Goal: Contribute content: Contribute content

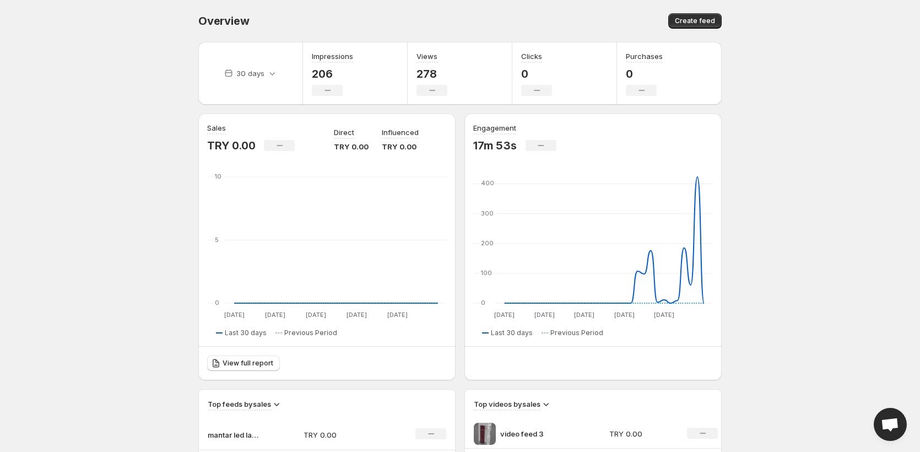
drag, startPoint x: 706, startPoint y: 20, endPoint x: 660, endPoint y: 33, distance: 48.5
click at [706, 20] on span "Create feed" at bounding box center [695, 21] width 40 height 9
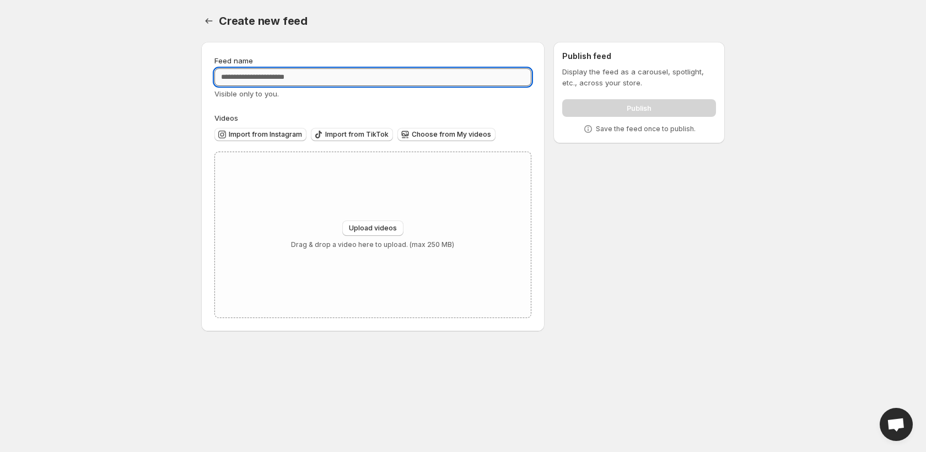
click at [284, 71] on input "Feed name" at bounding box center [372, 77] width 317 height 18
type input "**********"
click at [381, 233] on button "Upload videos" at bounding box center [372, 227] width 61 height 15
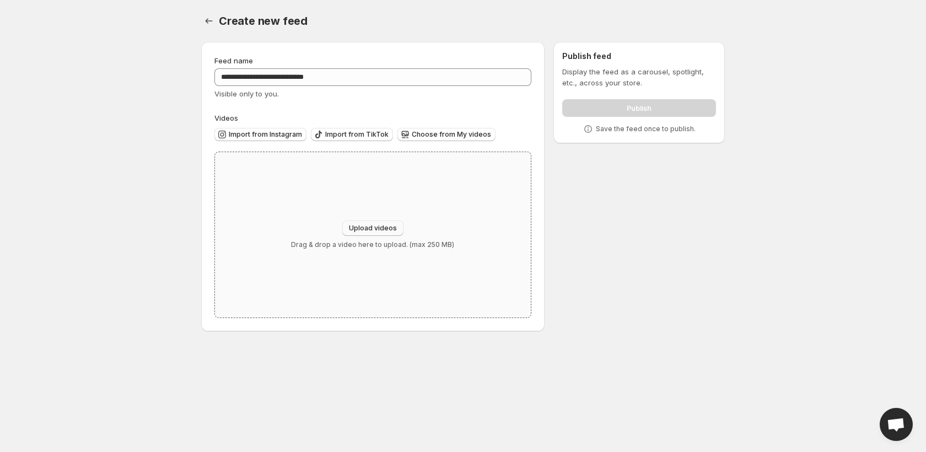
type input "**********"
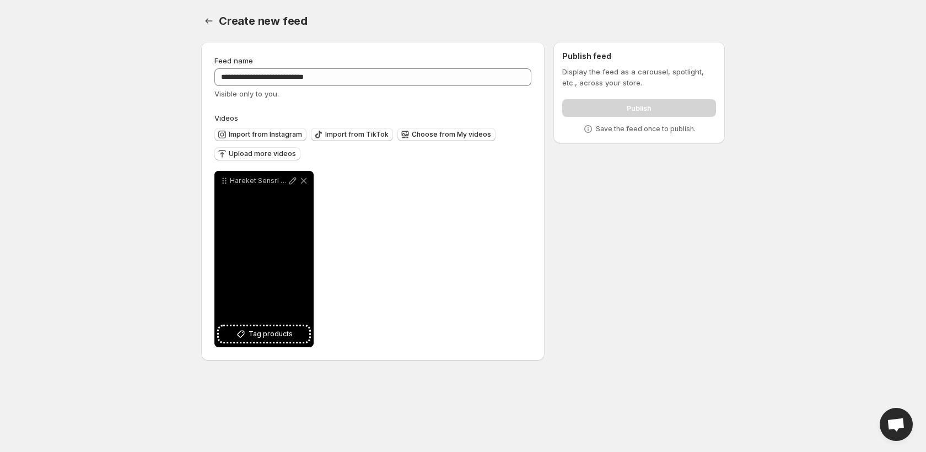
click at [261, 326] on div "Hareket Sensrl Mknatsl LED Lamba Mobil Video" at bounding box center [263, 259] width 99 height 176
click at [268, 331] on span "Tag products" at bounding box center [271, 333] width 44 height 11
click at [284, 157] on div "Remove" at bounding box center [303, 163] width 41 height 24
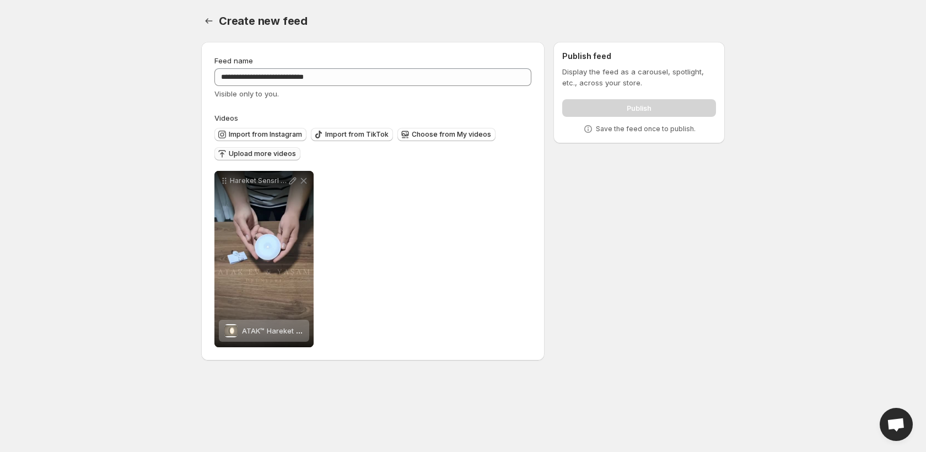
click at [274, 153] on span "Upload more videos" at bounding box center [262, 153] width 67 height 9
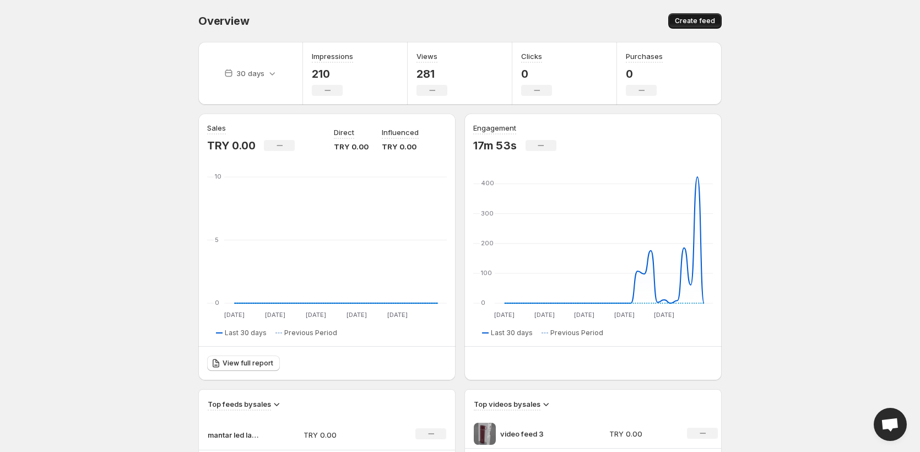
click at [707, 21] on span "Create feed" at bounding box center [695, 21] width 40 height 9
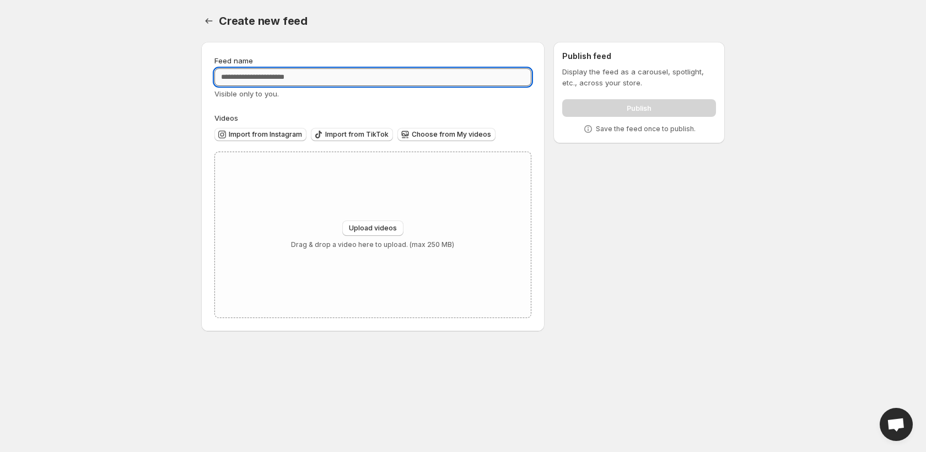
click at [303, 79] on input "Feed name" at bounding box center [372, 77] width 317 height 18
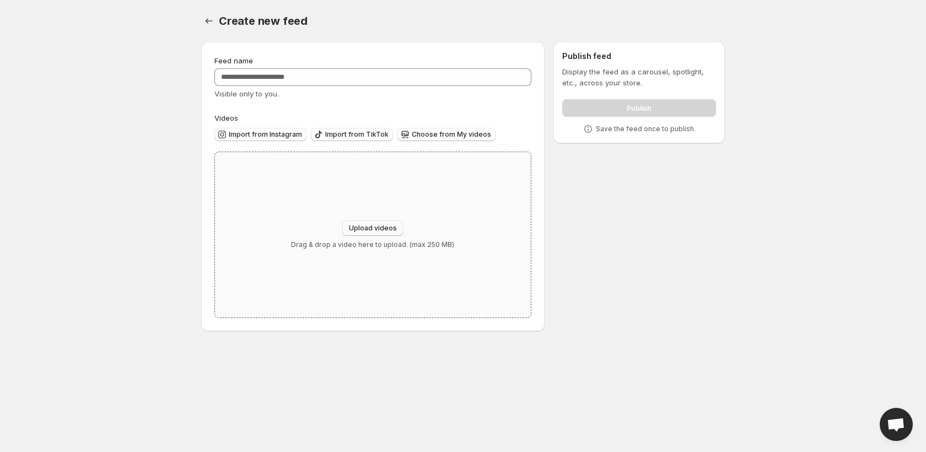
click at [377, 222] on button "Upload videos" at bounding box center [372, 227] width 61 height 15
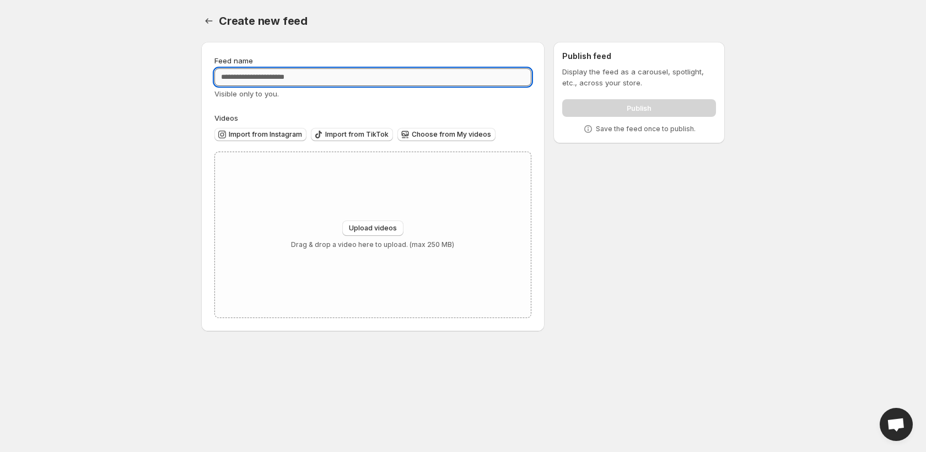
click at [288, 76] on input "Feed name" at bounding box center [372, 77] width 317 height 18
type input "**********"
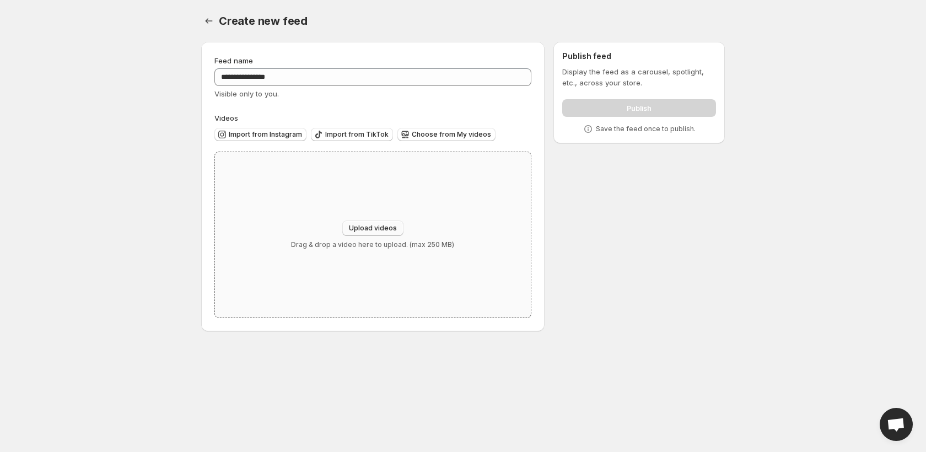
click at [392, 225] on span "Upload videos" at bounding box center [373, 228] width 48 height 9
click at [209, 23] on icon "Settings" at bounding box center [208, 20] width 11 height 11
